Goal: Communication & Community: Answer question/provide support

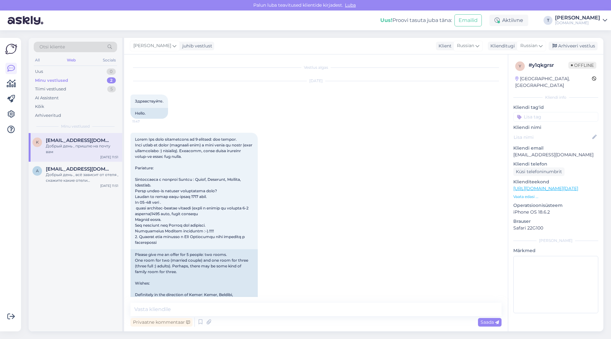
click at [62, 79] on div "Minu vestlused" at bounding box center [51, 80] width 33 height 6
click at [58, 141] on span "[EMAIL_ADDRESS][DOMAIN_NAME]" at bounding box center [79, 140] width 66 height 6
click at [570, 45] on div "Arhiveeri vestlus" at bounding box center [573, 46] width 49 height 9
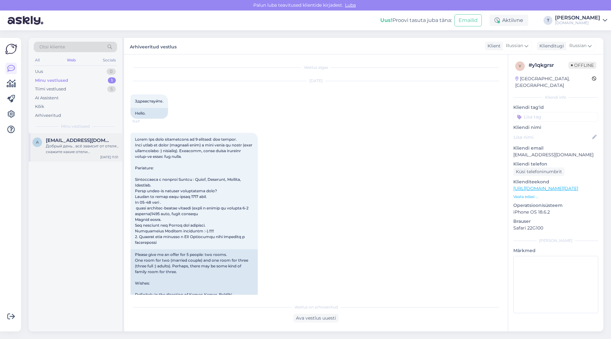
click at [80, 146] on div "Добрый день , всё зависит от отеля , скажите какие отели рассматриваете и так ж…" at bounding box center [82, 148] width 73 height 11
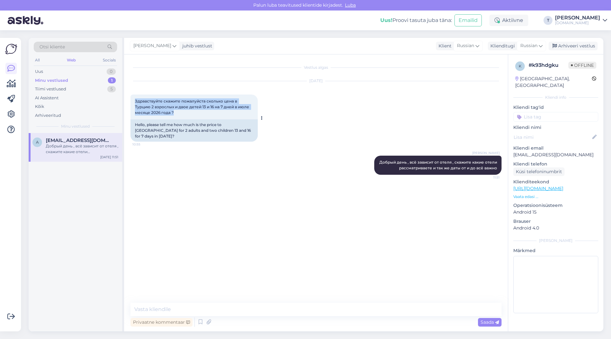
drag, startPoint x: 145, startPoint y: 114, endPoint x: 133, endPoint y: 101, distance: 17.6
click at [133, 101] on div "Здравствуйте скажите пожалуйста сколько цена в Турцию 2 взрослых и двое детей 1…" at bounding box center [193, 107] width 127 height 25
copy span "Здравствуйте скажите пожалуйста сколько цена в Турцию 2 взрослых и двое детей 1…"
click at [532, 151] on p "[EMAIL_ADDRESS][DOMAIN_NAME]" at bounding box center [555, 154] width 85 height 7
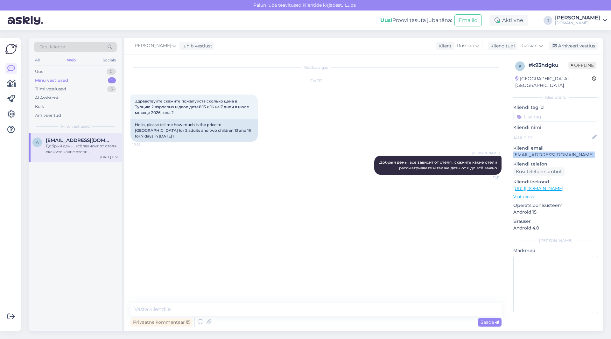
click at [532, 151] on p "[EMAIL_ADDRESS][DOMAIN_NAME]" at bounding box center [555, 154] width 85 height 7
copy p "[EMAIL_ADDRESS][DOMAIN_NAME]"
click at [80, 141] on span "[EMAIL_ADDRESS][DOMAIN_NAME]" at bounding box center [79, 140] width 66 height 6
click at [94, 69] on div "Uus 1" at bounding box center [75, 71] width 83 height 9
click at [94, 147] on div "Email: [PERSON_NAME][EMAIL_ADDRESS][DOMAIN_NAME]" at bounding box center [82, 148] width 73 height 11
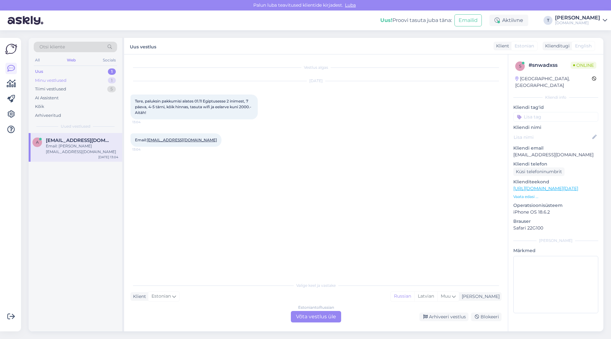
click at [79, 80] on div "Minu vestlused 1" at bounding box center [75, 80] width 83 height 9
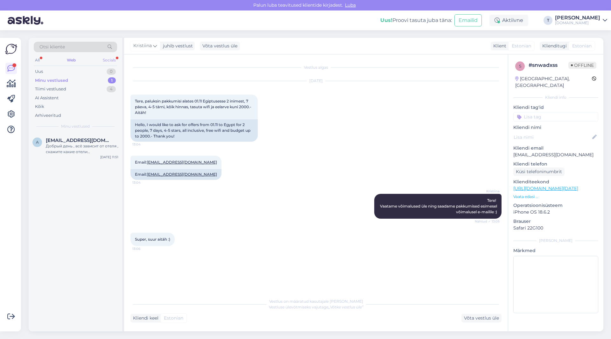
click at [111, 58] on div "Socials" at bounding box center [110, 60] width 16 height 8
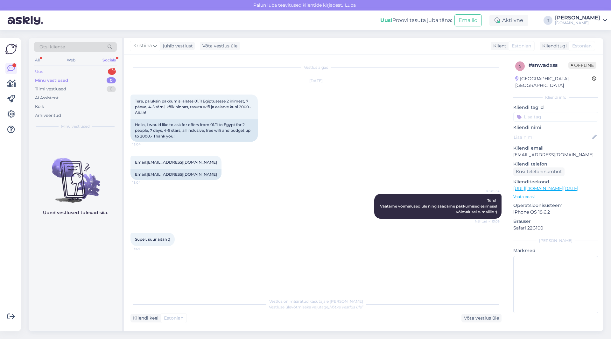
click at [100, 71] on div "Uus 1" at bounding box center [75, 71] width 83 height 9
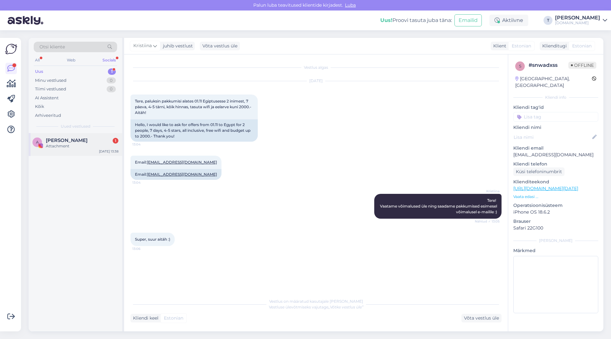
click at [78, 147] on div "Attachment" at bounding box center [82, 146] width 73 height 6
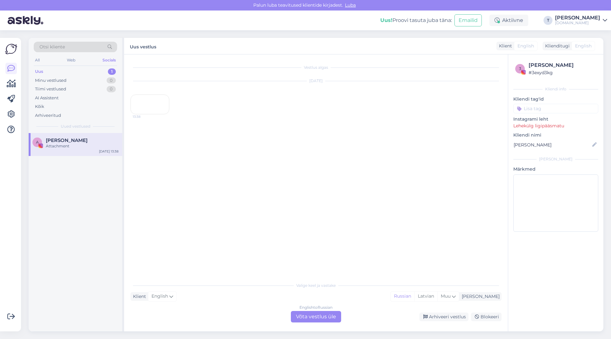
click at [145, 114] on div "13:38" at bounding box center [149, 105] width 39 height 20
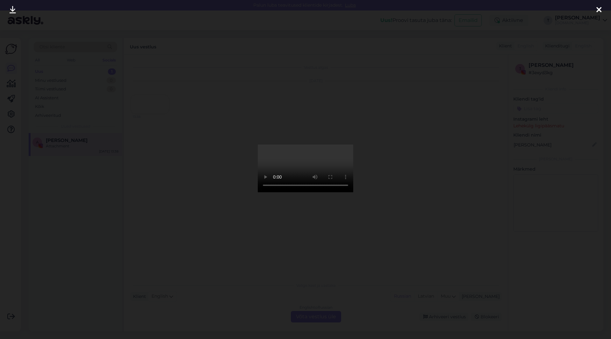
click at [598, 8] on icon at bounding box center [598, 10] width 5 height 8
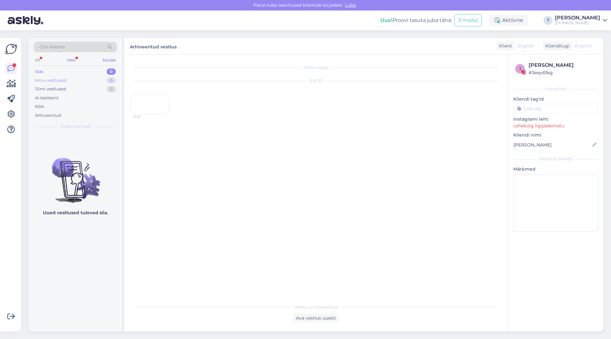
click at [69, 78] on div "Minu vestlused 0" at bounding box center [75, 80] width 83 height 9
click at [69, 69] on div "Uus 0" at bounding box center [75, 71] width 83 height 9
click at [68, 61] on div "Web" at bounding box center [71, 60] width 11 height 8
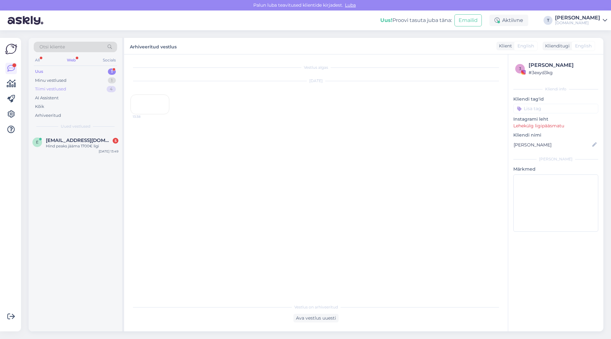
click at [62, 87] on div "Tiimi vestlused" at bounding box center [50, 89] width 31 height 6
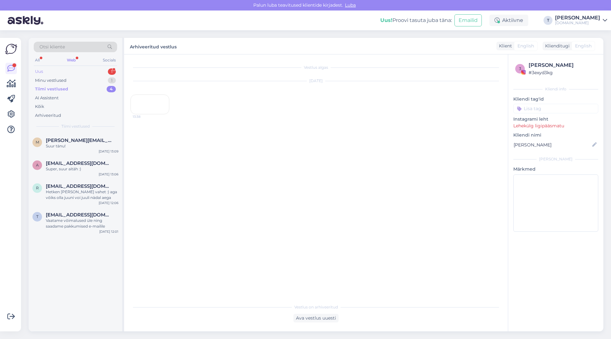
click at [74, 71] on div "Uus 1" at bounding box center [75, 71] width 83 height 9
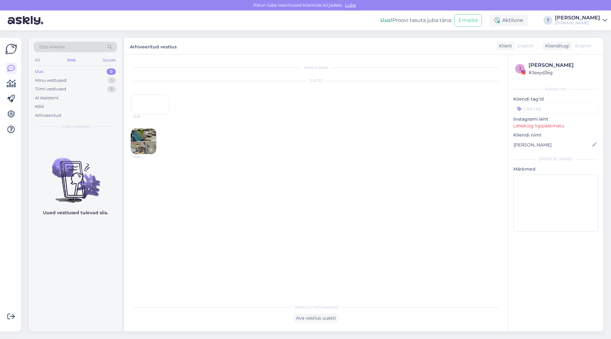
click at [97, 72] on div "Uus 0" at bounding box center [75, 71] width 83 height 9
click at [97, 80] on div "Minu vestlused 1" at bounding box center [75, 80] width 83 height 9
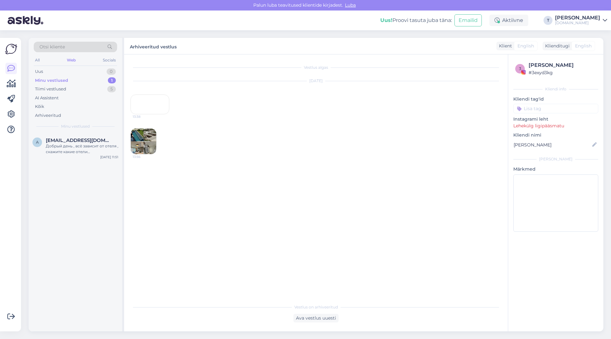
click at [144, 114] on div "13:38" at bounding box center [149, 105] width 39 height 20
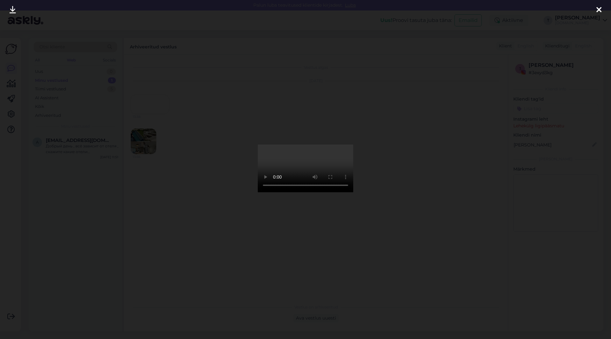
click at [442, 160] on div at bounding box center [305, 169] width 611 height 339
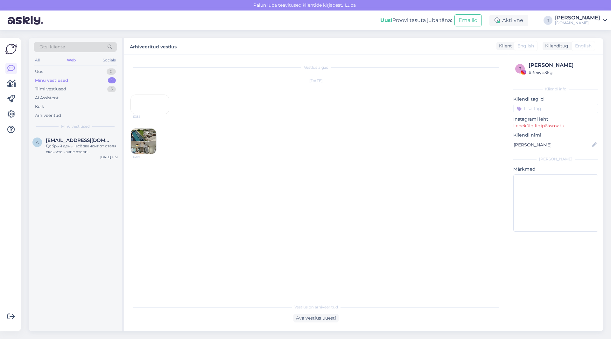
click at [141, 154] on img at bounding box center [143, 141] width 25 height 25
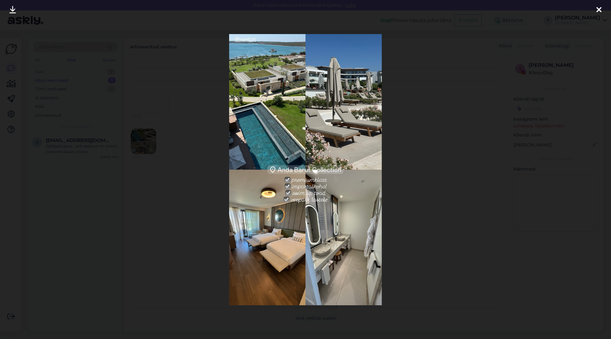
click at [600, 10] on icon at bounding box center [598, 10] width 5 height 8
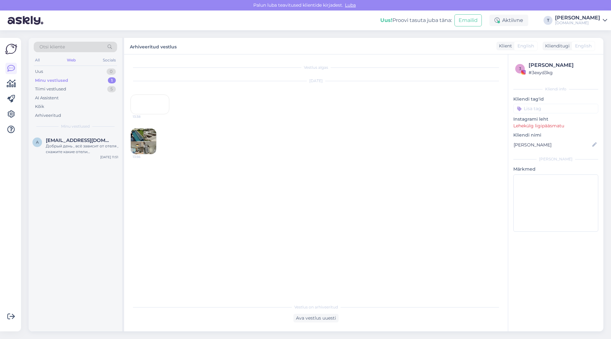
click at [146, 154] on img at bounding box center [143, 141] width 25 height 25
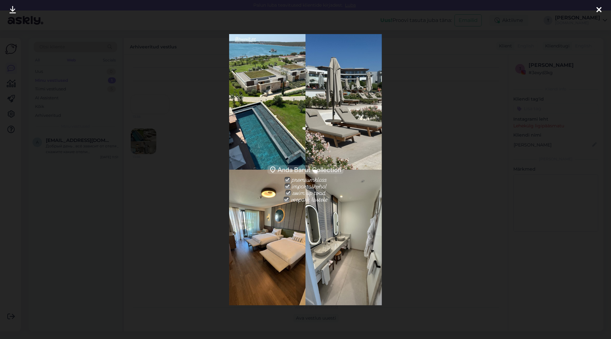
click at [424, 119] on div at bounding box center [305, 169] width 611 height 339
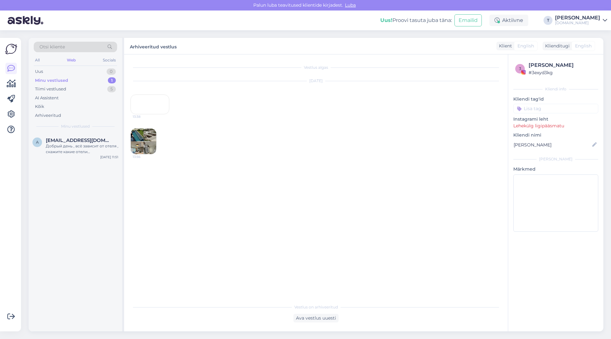
click at [226, 259] on div "Vestlus algas [DATE] 13:38 13:56" at bounding box center [318, 178] width 377 height 234
click at [71, 147] on div "Добрый день , всё зависит от отеля , скажите какие отели рассматриваете и так ж…" at bounding box center [82, 148] width 73 height 11
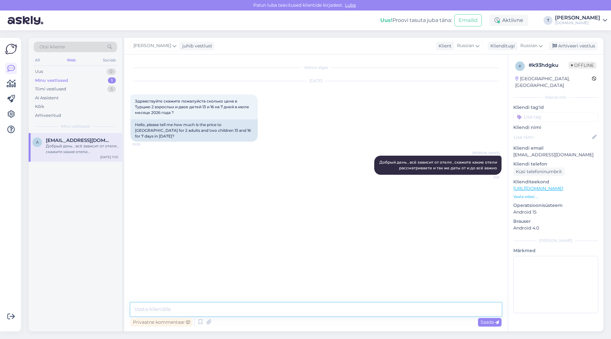
click at [317, 312] on textarea at bounding box center [315, 309] width 371 height 13
type textarea "y"
type textarea "написала на почту [PERSON_NAME]"
click at [560, 46] on div "Arhiveeri vestlus" at bounding box center [573, 46] width 49 height 9
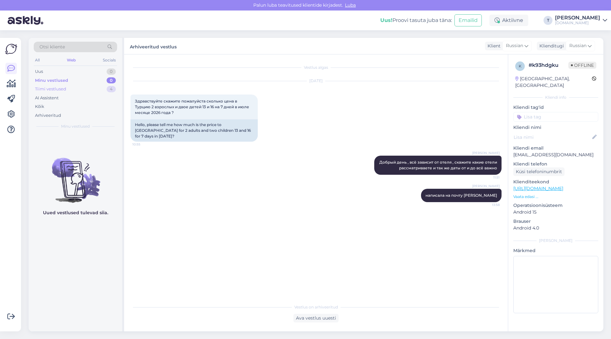
click at [82, 86] on div "Tiimi vestlused 4" at bounding box center [75, 89] width 83 height 9
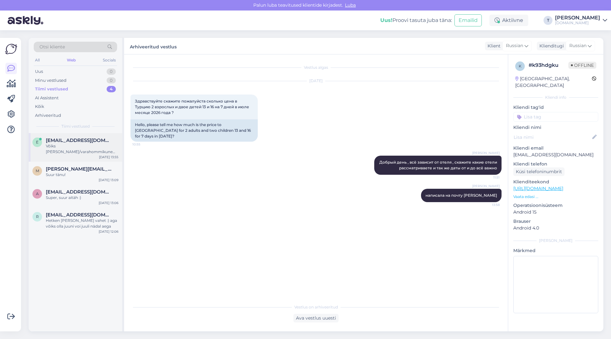
click at [92, 146] on div "Võiks [PERSON_NAME]/varahommikune lend" at bounding box center [82, 148] width 73 height 11
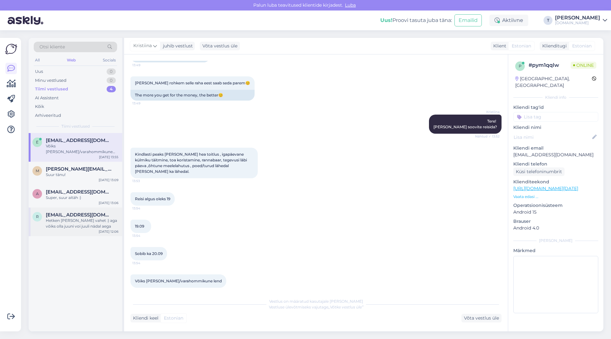
click at [79, 223] on div "r [EMAIL_ADDRESS][DOMAIN_NAME] Hetken [PERSON_NAME] vahet :) aga võiks olla juu…" at bounding box center [76, 221] width 94 height 29
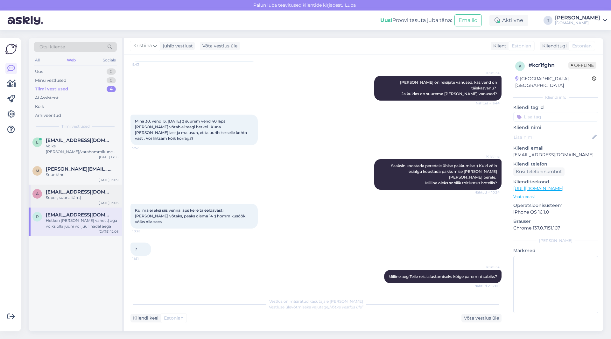
click at [77, 195] on div "Super, suur aitäh :)" at bounding box center [82, 198] width 73 height 6
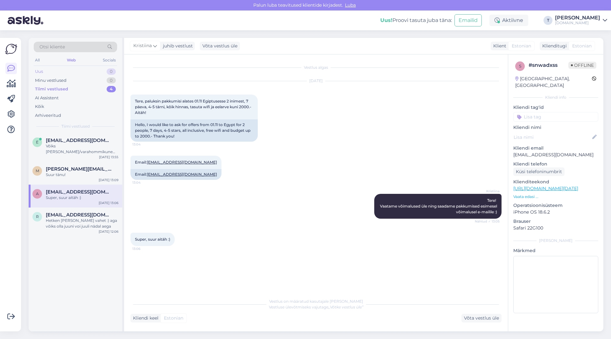
click at [67, 74] on div "Uus 0" at bounding box center [75, 71] width 83 height 9
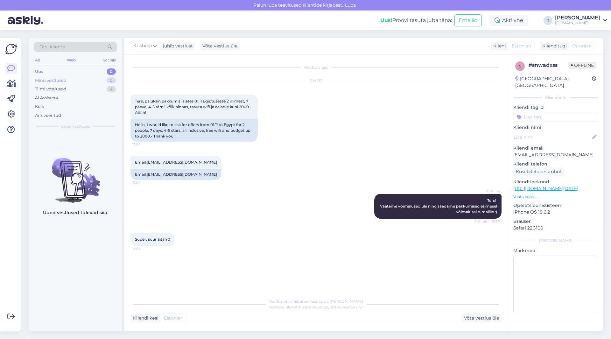
click at [69, 81] on div "Minu vestlused 0" at bounding box center [75, 80] width 83 height 9
